Goal: Information Seeking & Learning: Learn about a topic

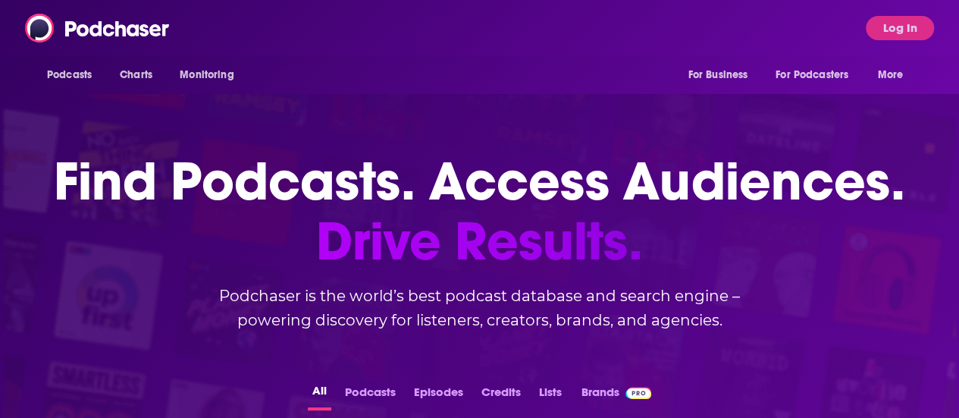
click at [827, 51] on div "Podcasts Charts Monitoring For Business For Podcasters More Log In" at bounding box center [479, 28] width 959 height 56
click at [894, 26] on button "Log In" at bounding box center [899, 28] width 68 height 24
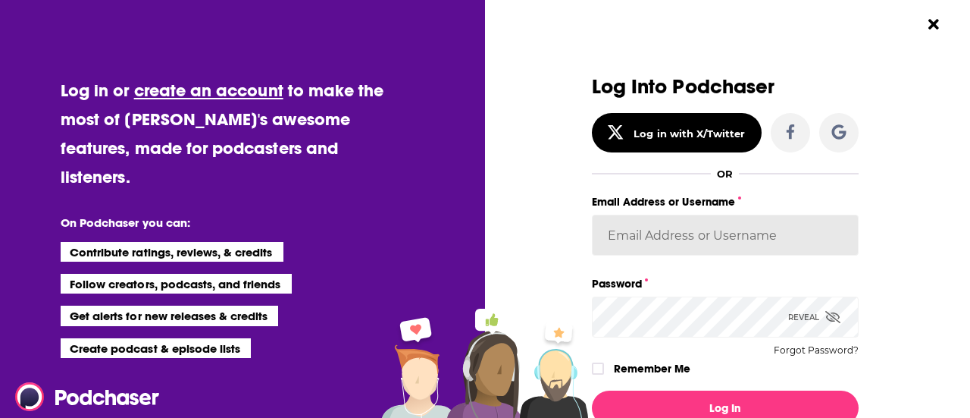
type input "sserafin"
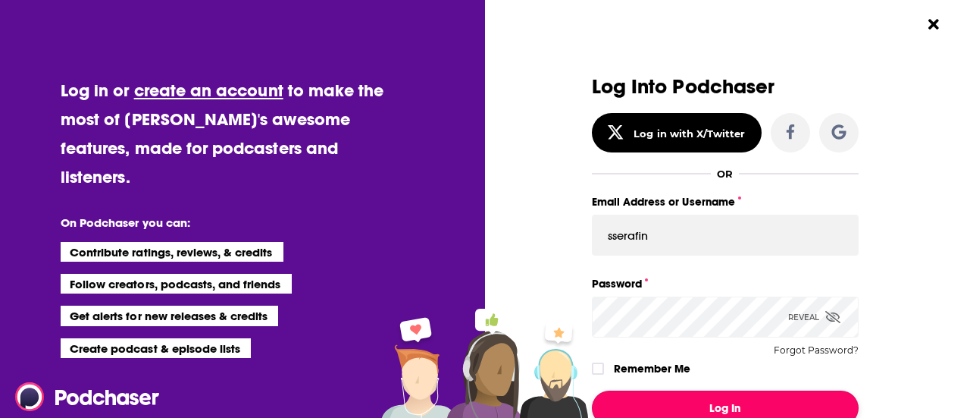
click at [758, 404] on button "Log In" at bounding box center [725, 407] width 267 height 35
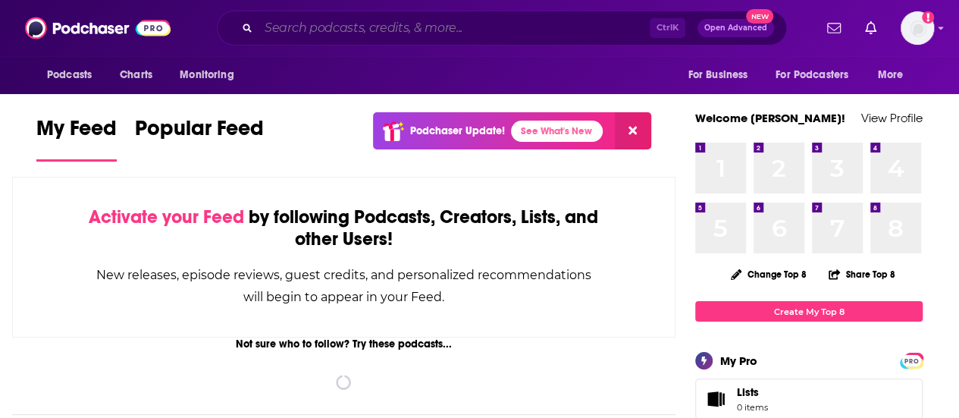
click at [419, 30] on input "Search podcasts, credits, & more..." at bounding box center [453, 28] width 391 height 24
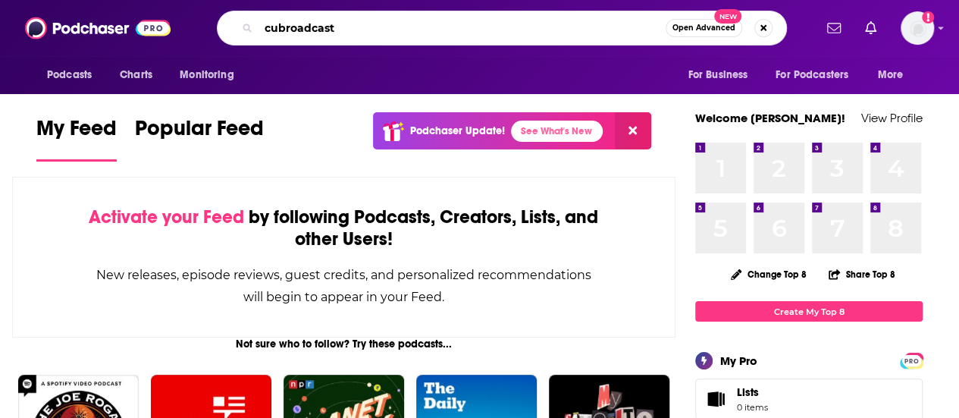
type input "cubroadcast"
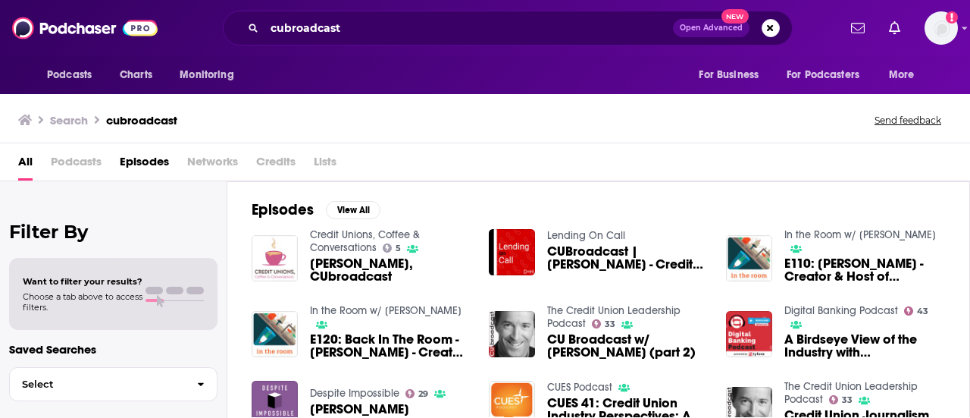
click at [374, 274] on span "[PERSON_NAME], CUbroadcast" at bounding box center [390, 270] width 161 height 26
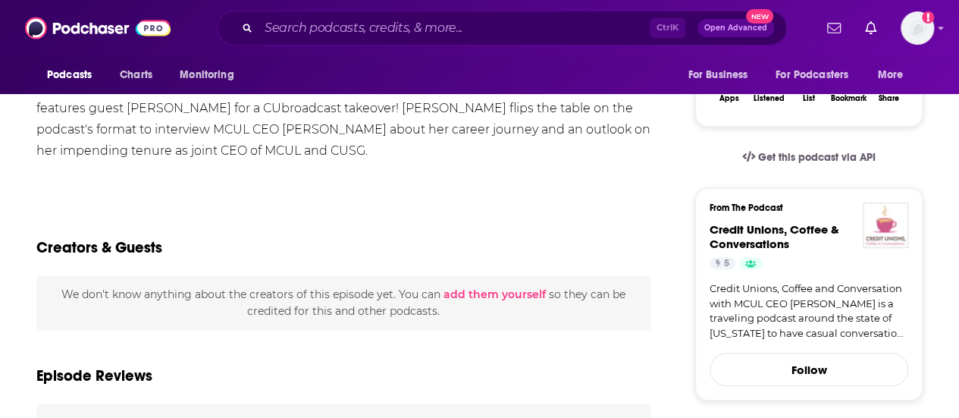
scroll to position [227, 0]
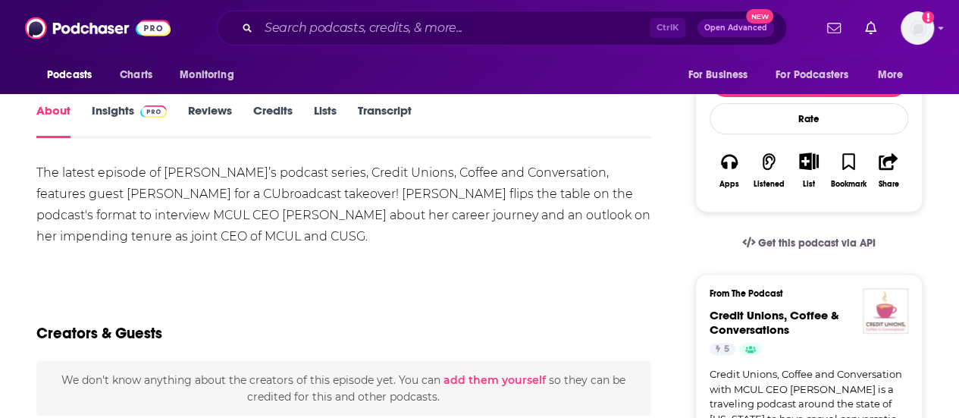
click at [114, 107] on link "Insights" at bounding box center [129, 120] width 75 height 35
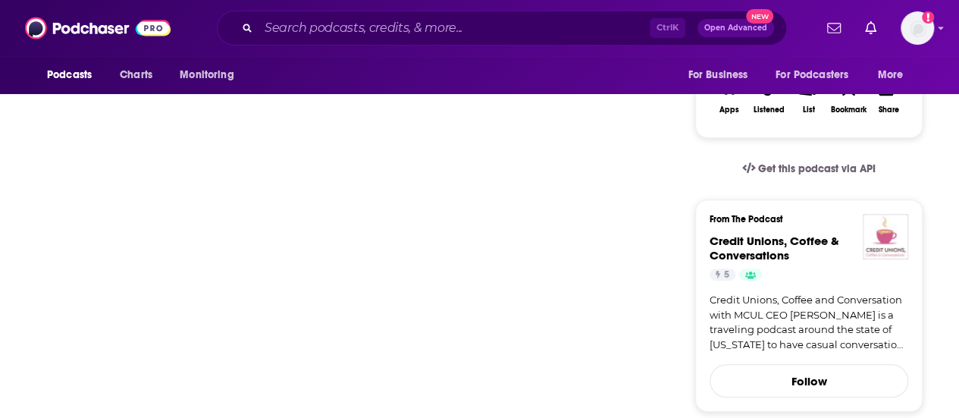
scroll to position [303, 0]
